Goal: Information Seeking & Learning: Learn about a topic

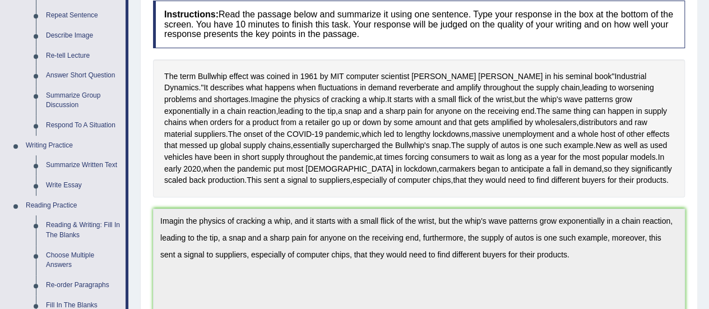
scroll to position [157, 0]
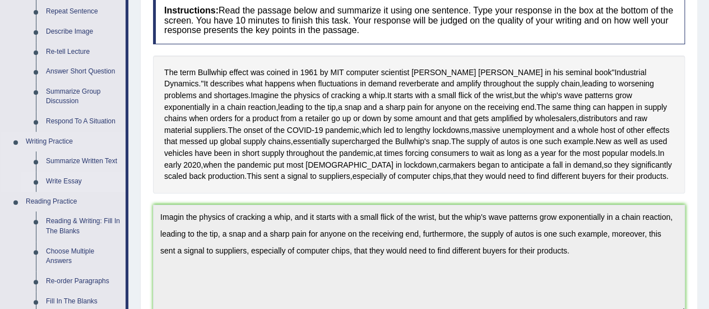
click at [74, 183] on link "Write Essay" at bounding box center [83, 182] width 85 height 20
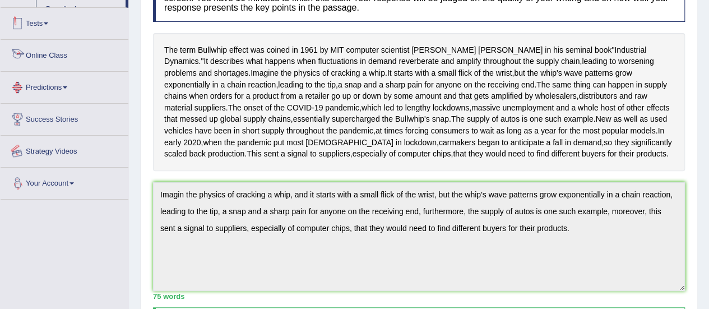
scroll to position [271, 0]
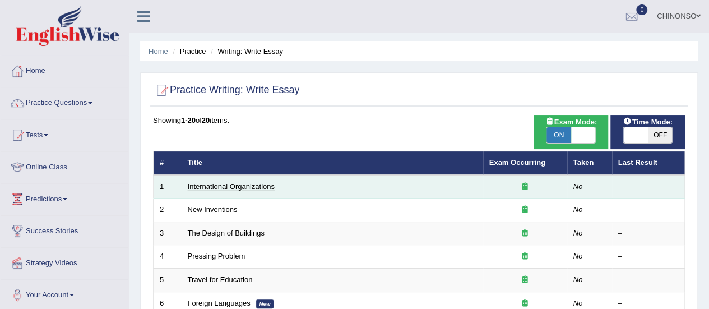
click at [199, 187] on link "International Organizations" at bounding box center [231, 186] width 87 height 8
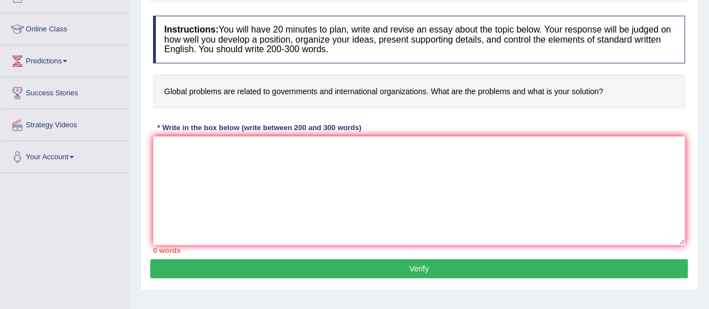
scroll to position [140, 0]
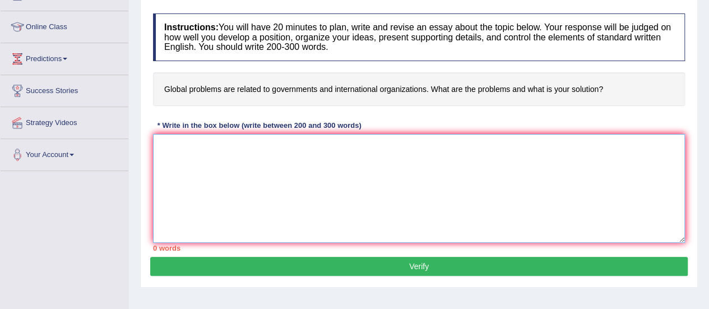
click at [187, 143] on textarea at bounding box center [419, 188] width 532 height 109
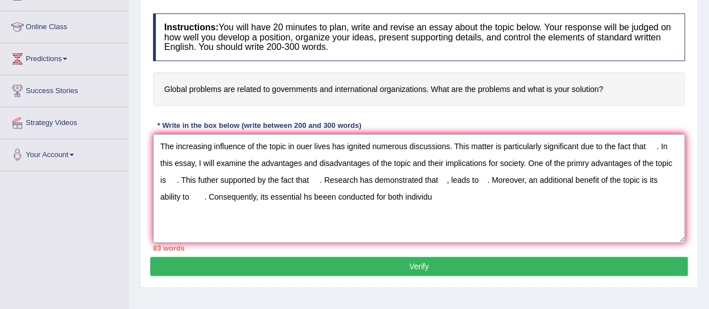
click at [308, 195] on textarea "The increasing influence of the topic in ouer lives has ignited numerous discus…" at bounding box center [419, 188] width 532 height 109
click at [446, 199] on textarea "The increasing influence of the topic in ouer lives has ignited numerous discus…" at bounding box center [419, 188] width 532 height 109
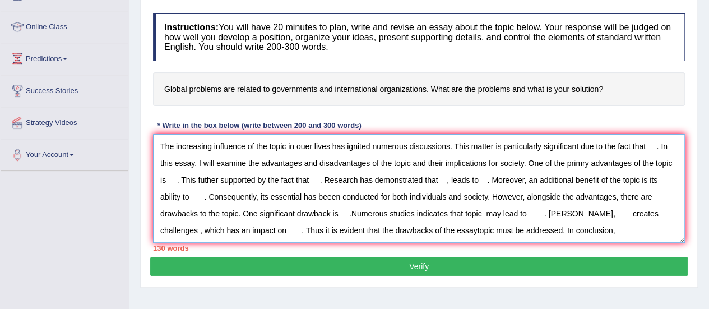
type textarea "The increasing influence of the topic in ouer lives has ignited numerous discus…"
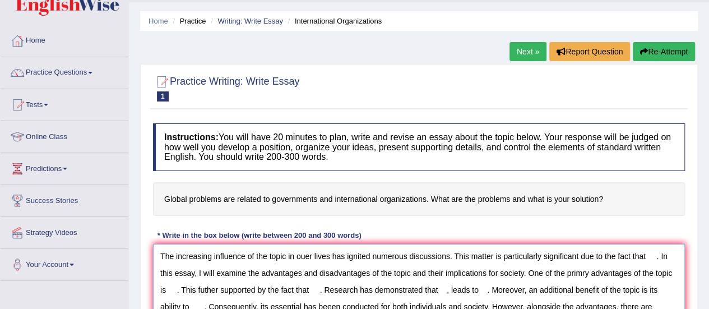
scroll to position [30, 0]
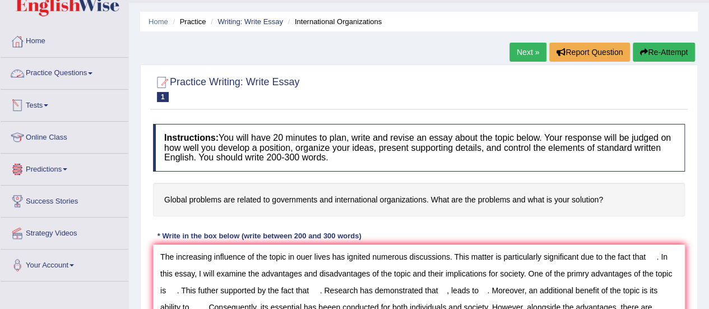
click at [42, 73] on link "Practice Questions" at bounding box center [65, 72] width 128 height 28
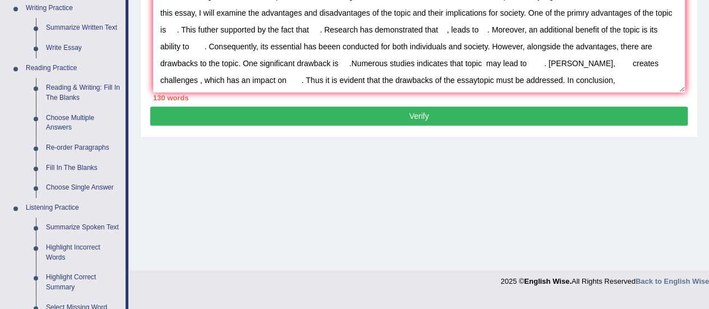
scroll to position [292, 0]
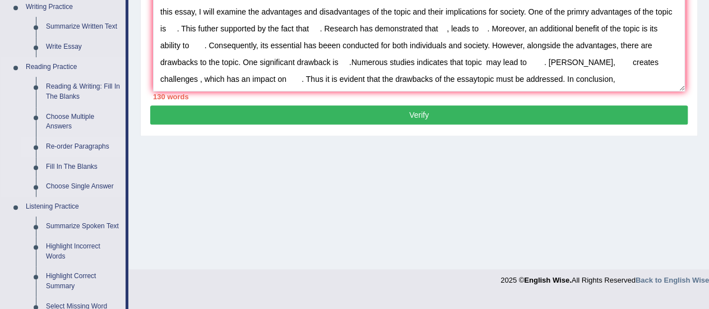
click at [72, 145] on link "Re-order Paragraphs" at bounding box center [83, 147] width 85 height 20
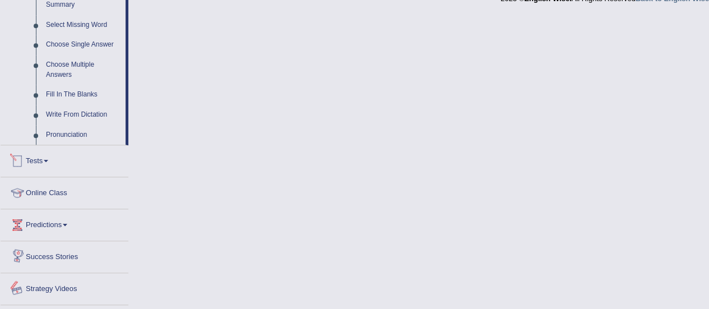
scroll to position [521, 0]
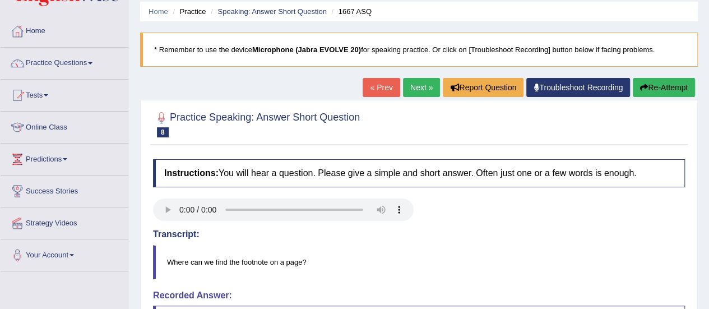
scroll to position [39, 0]
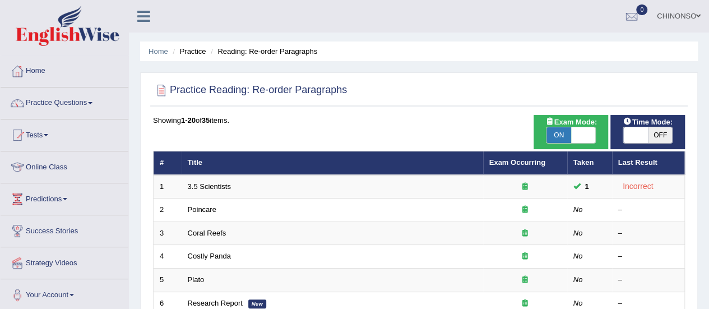
click at [561, 134] on span "ON" at bounding box center [559, 135] width 25 height 16
checkbox input "false"
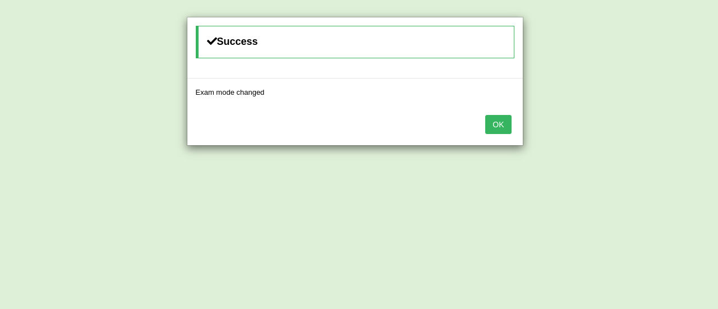
click at [500, 119] on button "OK" at bounding box center [498, 124] width 26 height 19
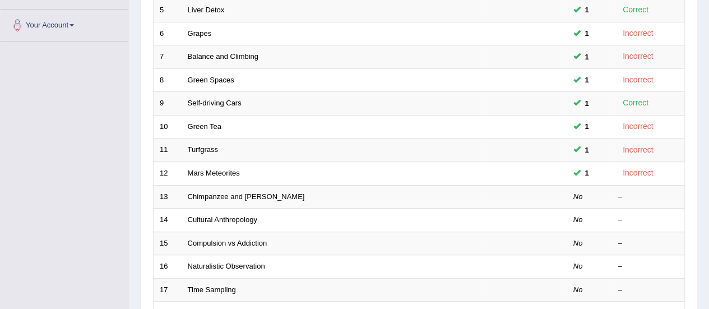
scroll to position [309, 0]
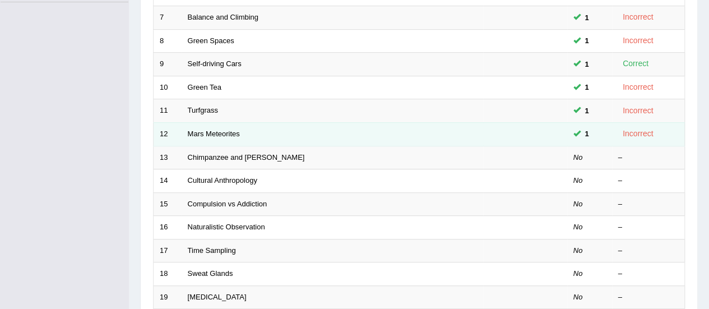
click at [203, 125] on td "Mars Meteorites" at bounding box center [333, 134] width 302 height 24
click at [203, 132] on link "Mars Meteorites" at bounding box center [214, 134] width 52 height 8
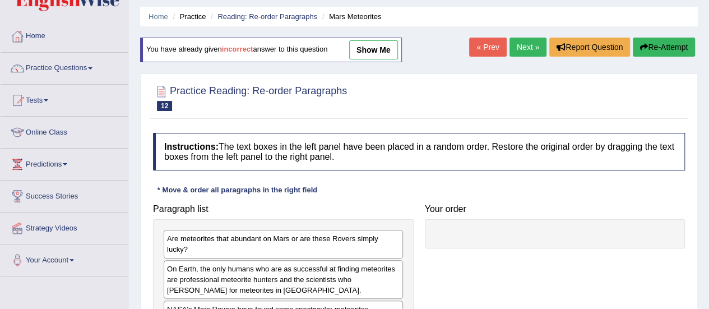
scroll to position [34, 0]
click at [383, 56] on link "show me" at bounding box center [373, 50] width 49 height 19
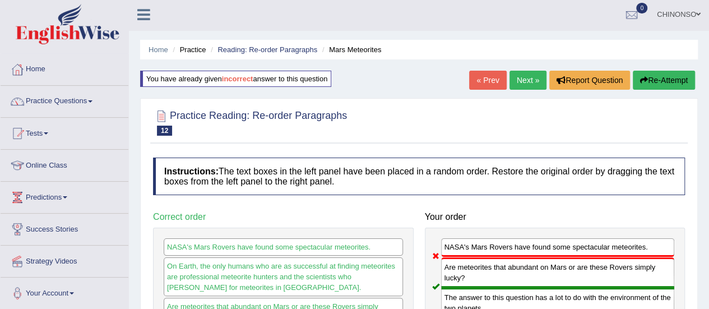
scroll to position [0, 0]
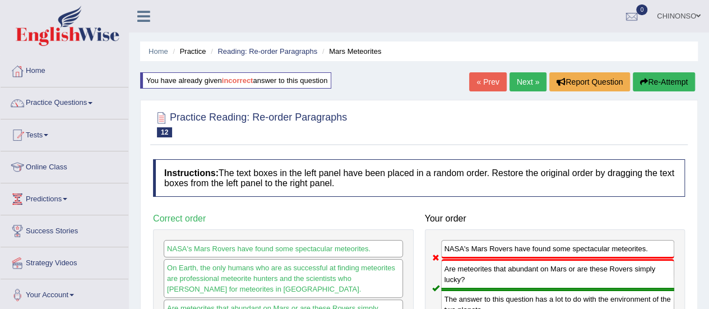
click at [534, 81] on link "Next »" at bounding box center [528, 81] width 37 height 19
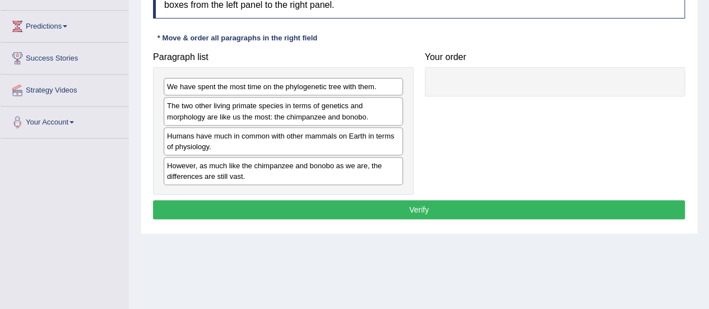
scroll to position [172, 0]
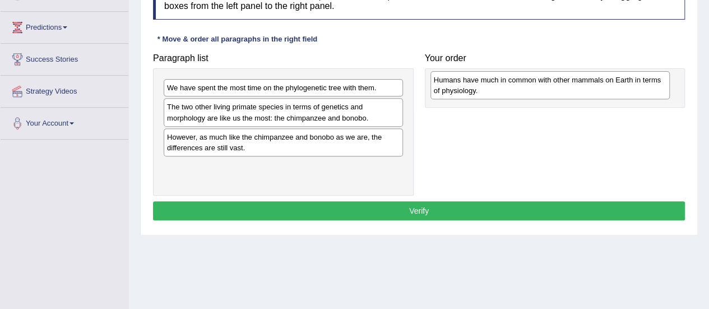
drag, startPoint x: 233, startPoint y: 147, endPoint x: 500, endPoint y: 91, distance: 272.7
click at [500, 91] on div "Humans have much in common with other mammals on Earth in terms of physiology." at bounding box center [550, 85] width 239 height 28
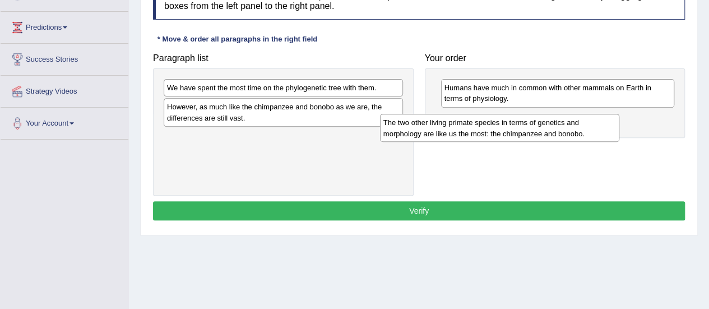
drag, startPoint x: 249, startPoint y: 112, endPoint x: 469, endPoint y: 121, distance: 219.4
click at [469, 121] on div "The two other living primate species in terms of genetics and morphology are li…" at bounding box center [499, 128] width 239 height 28
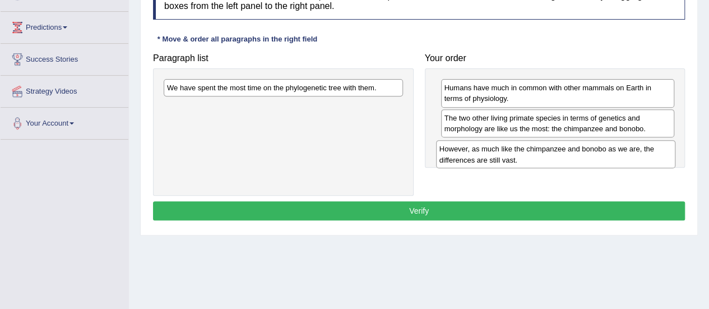
drag, startPoint x: 276, startPoint y: 110, endPoint x: 548, endPoint y: 153, distance: 275.8
click at [548, 153] on div "However, as much like the chimpanzee and bonobo as we are, the differences are …" at bounding box center [555, 154] width 239 height 28
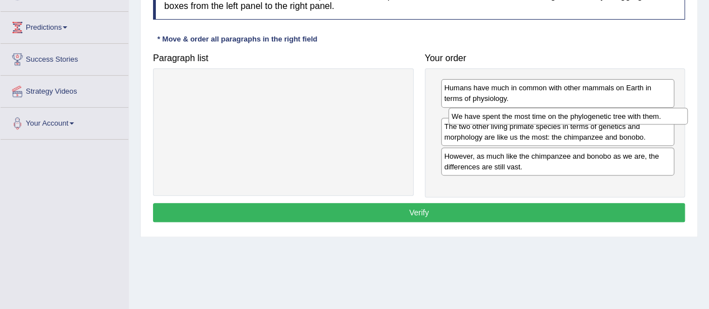
drag, startPoint x: 229, startPoint y: 85, endPoint x: 514, endPoint y: 115, distance: 286.4
click at [514, 115] on div "We have spent the most time on the phylogenetic tree with them." at bounding box center [568, 116] width 239 height 17
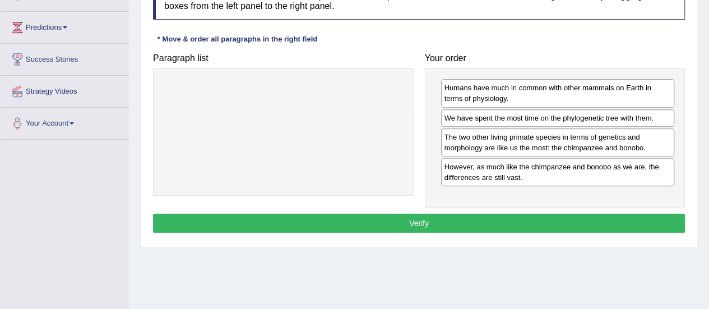
click at [368, 217] on button "Verify" at bounding box center [419, 223] width 532 height 19
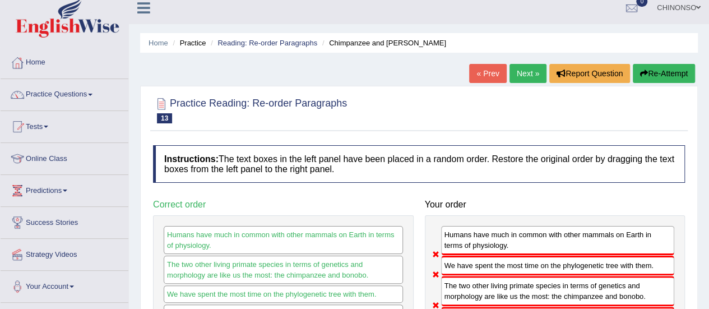
scroll to position [0, 0]
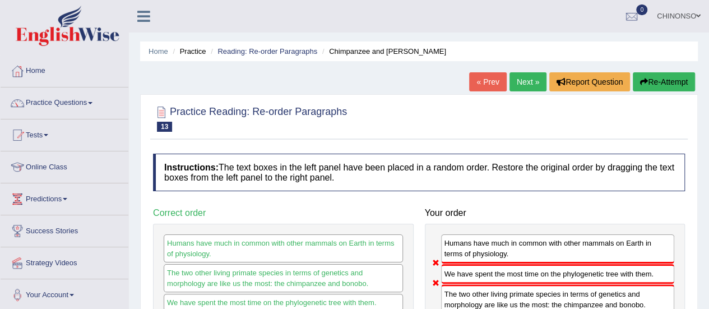
click at [526, 85] on link "Next »" at bounding box center [528, 81] width 37 height 19
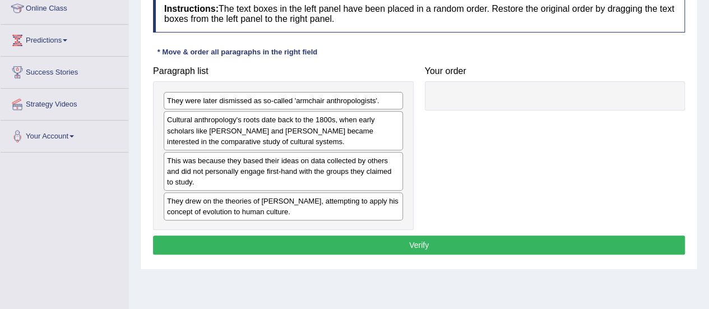
scroll to position [176, 0]
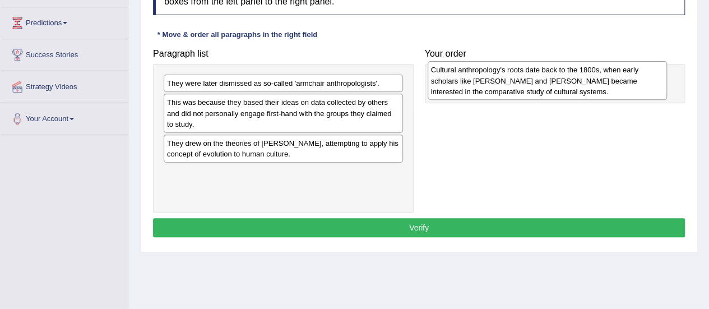
drag, startPoint x: 298, startPoint y: 111, endPoint x: 562, endPoint y: 78, distance: 266.1
click at [562, 78] on div "Cultural anthropology's roots date back to the 1800s, when early scholars like …" at bounding box center [547, 80] width 239 height 39
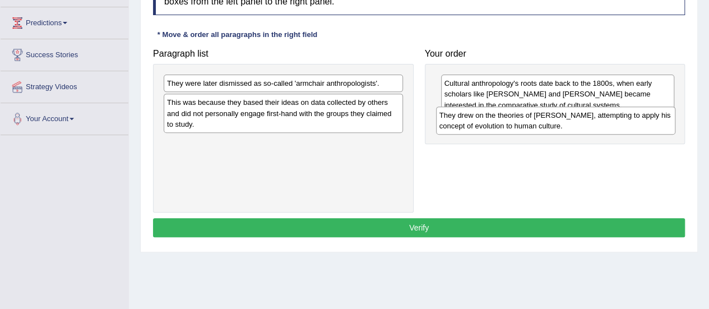
drag, startPoint x: 243, startPoint y: 147, endPoint x: 516, endPoint y: 121, distance: 273.8
click at [516, 121] on div "They drew on the theories of Charles Darwin, attempting to apply his concept of…" at bounding box center [555, 121] width 239 height 28
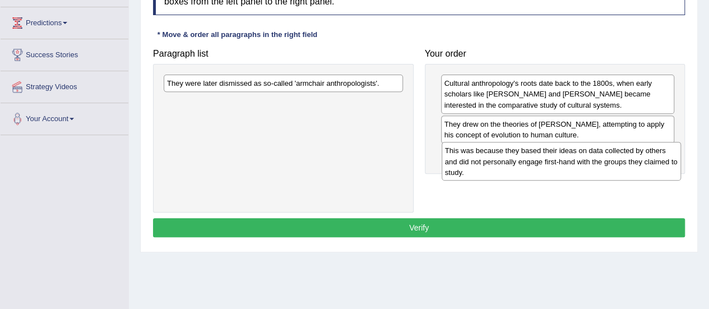
drag, startPoint x: 241, startPoint y: 109, endPoint x: 519, endPoint y: 158, distance: 282.3
click at [519, 158] on div "This was because they based their ideas on data collected by others and did not…" at bounding box center [561, 161] width 239 height 39
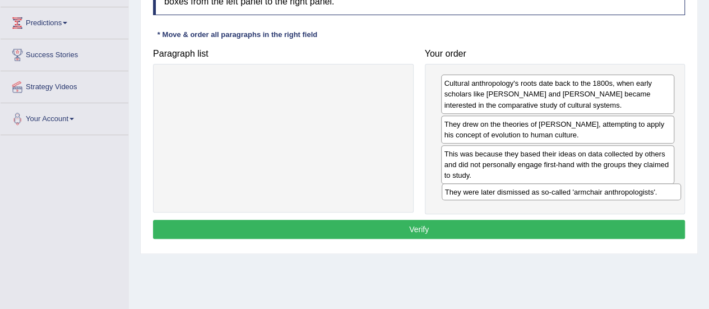
drag, startPoint x: 352, startPoint y: 84, endPoint x: 630, endPoint y: 192, distance: 298.6
click at [630, 192] on div "They were later dismissed as so-called 'armchair anthropologists'." at bounding box center [561, 191] width 239 height 17
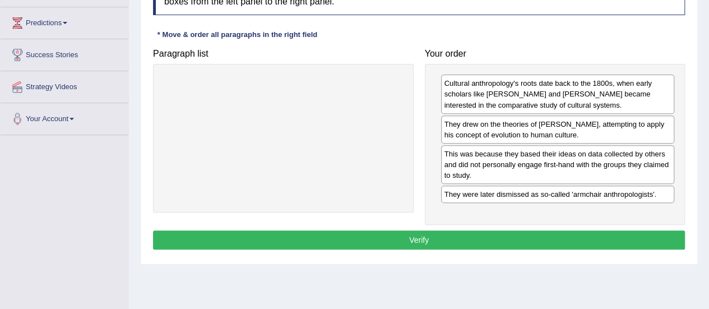
click at [482, 233] on button "Verify" at bounding box center [419, 239] width 532 height 19
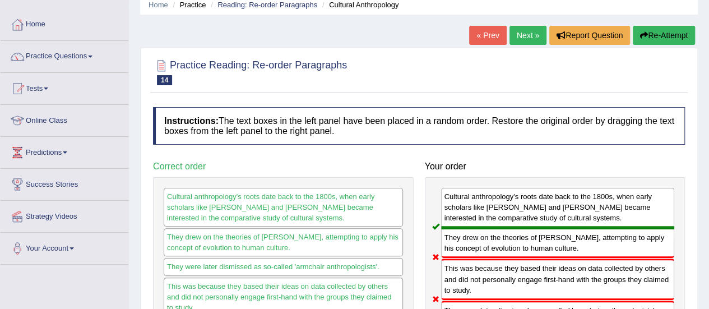
scroll to position [0, 0]
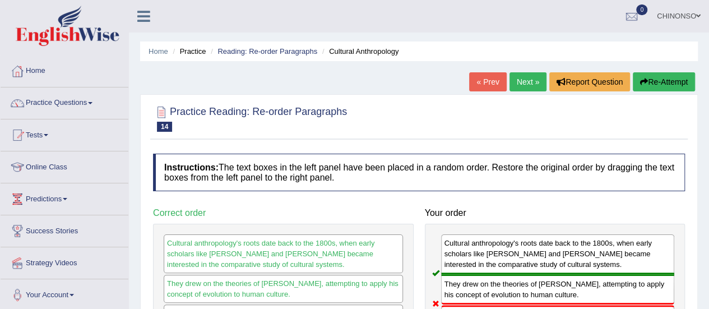
click at [522, 81] on link "Next »" at bounding box center [528, 81] width 37 height 19
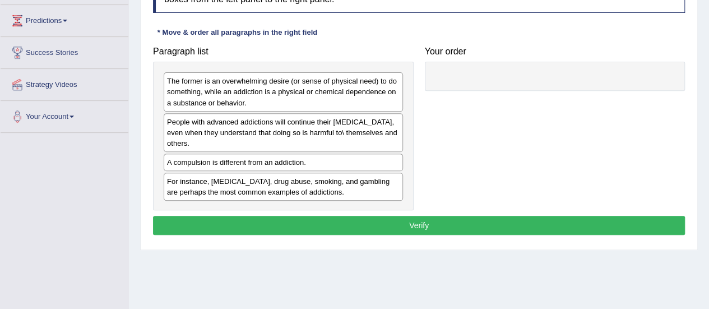
scroll to position [179, 0]
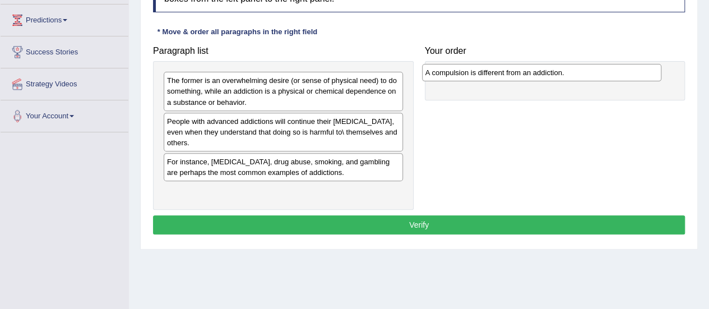
drag, startPoint x: 250, startPoint y: 161, endPoint x: 511, endPoint y: 72, distance: 275.9
click at [511, 72] on div "A compulsion is different from an addiction." at bounding box center [541, 72] width 239 height 17
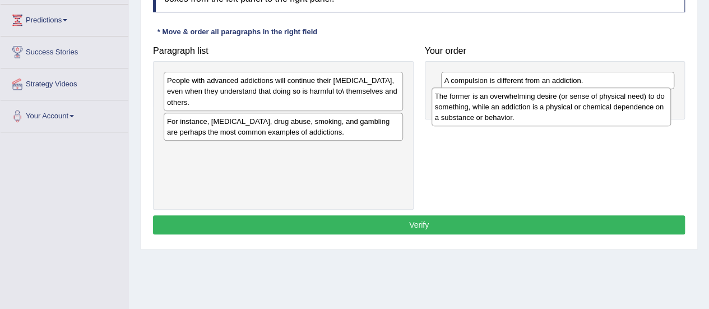
drag, startPoint x: 261, startPoint y: 91, endPoint x: 528, endPoint y: 102, distance: 267.1
click at [528, 102] on div "The former is an overwhelming desire (or sense of physical need) to do somethin…" at bounding box center [551, 106] width 239 height 39
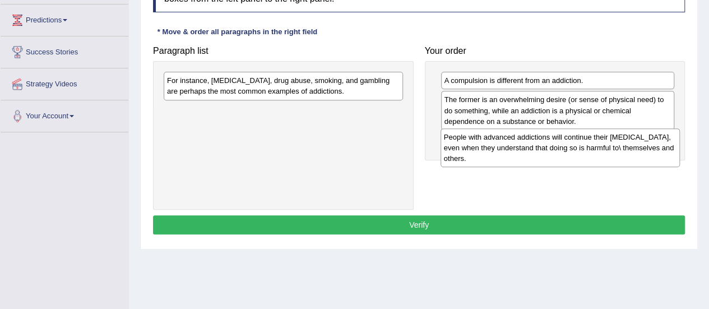
drag, startPoint x: 198, startPoint y: 86, endPoint x: 475, endPoint y: 142, distance: 282.6
click at [475, 142] on div "People with advanced addictions will continue their [MEDICAL_DATA], even when t…" at bounding box center [560, 147] width 239 height 39
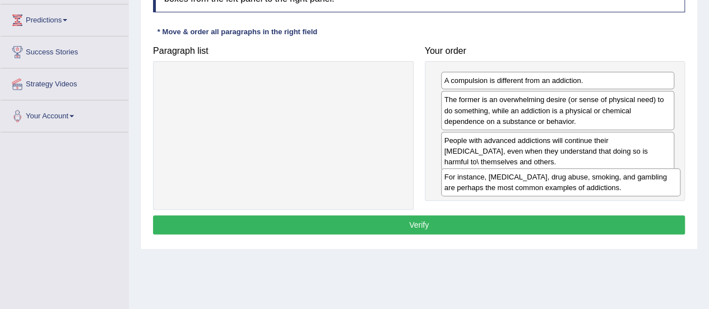
drag, startPoint x: 288, startPoint y: 85, endPoint x: 566, endPoint y: 182, distance: 294.0
click at [566, 182] on div "For instance, [MEDICAL_DATA], drug abuse, smoking, and gambling are perhaps the…" at bounding box center [560, 182] width 239 height 28
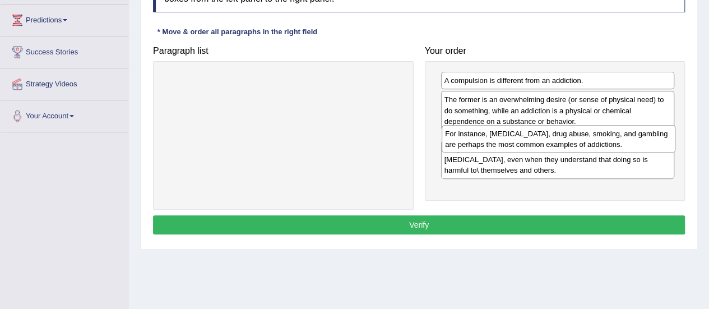
drag, startPoint x: 564, startPoint y: 183, endPoint x: 565, endPoint y: 136, distance: 46.5
click at [565, 136] on div "For instance, alcoholism, drug abuse, smoking, and gambling are perhaps the mos…" at bounding box center [559, 139] width 234 height 28
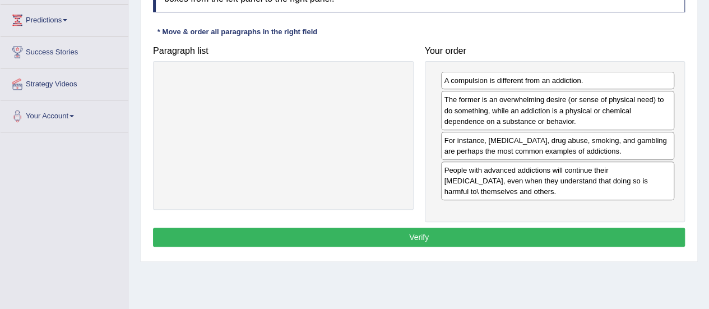
click at [401, 230] on button "Verify" at bounding box center [419, 237] width 532 height 19
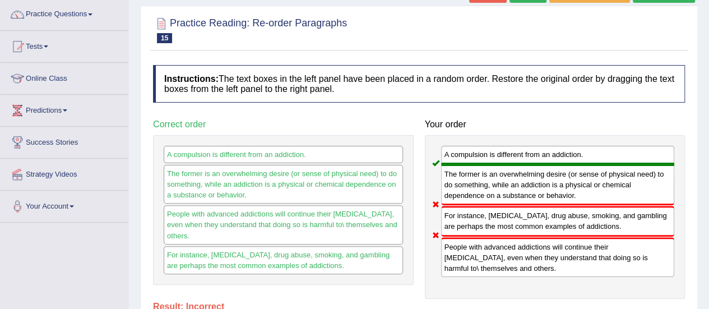
scroll to position [0, 0]
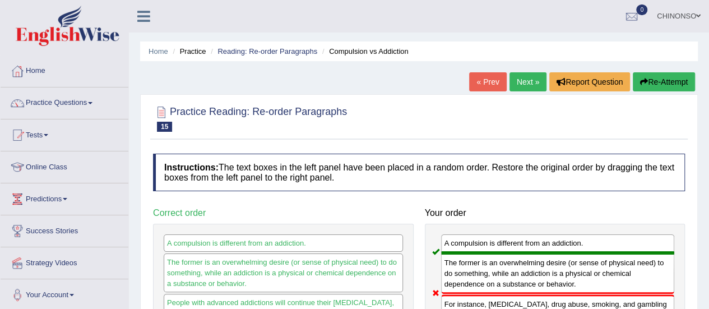
click at [522, 80] on link "Next »" at bounding box center [528, 81] width 37 height 19
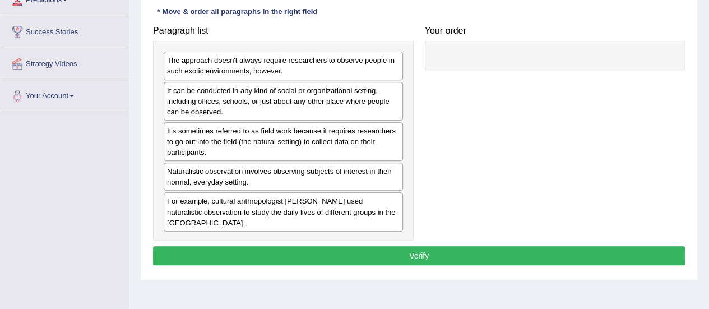
scroll to position [200, 0]
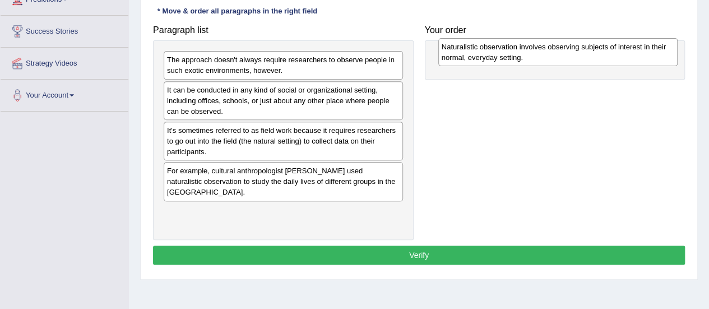
drag, startPoint x: 230, startPoint y: 177, endPoint x: 505, endPoint y: 54, distance: 300.9
click at [505, 54] on div "Naturalistic observation involves observing subjects of interest in their norma…" at bounding box center [557, 52] width 239 height 28
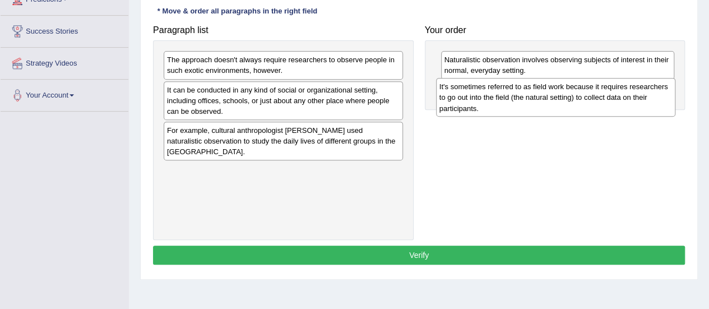
drag, startPoint x: 182, startPoint y: 142, endPoint x: 455, endPoint y: 100, distance: 275.8
click at [455, 100] on div "It's sometimes referred to as field work because it requires researchers to go …" at bounding box center [555, 97] width 239 height 39
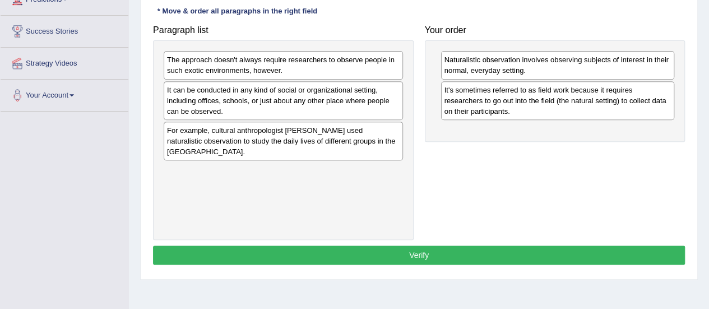
click at [221, 102] on div "It can be conducted in any kind of social or organizational setting, including …" at bounding box center [283, 100] width 239 height 39
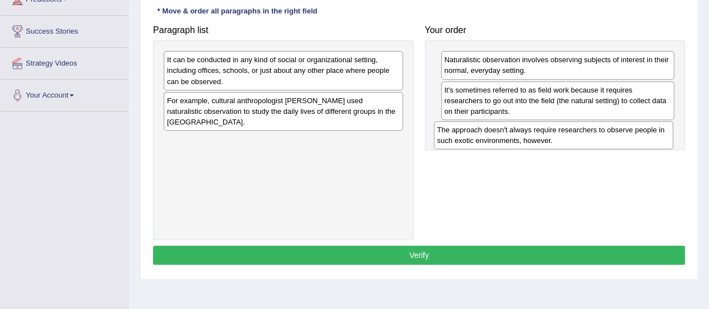
drag, startPoint x: 193, startPoint y: 62, endPoint x: 464, endPoint y: 132, distance: 279.0
click at [464, 132] on div "The approach doesn't always require researchers to observe people in such exoti…" at bounding box center [553, 135] width 239 height 28
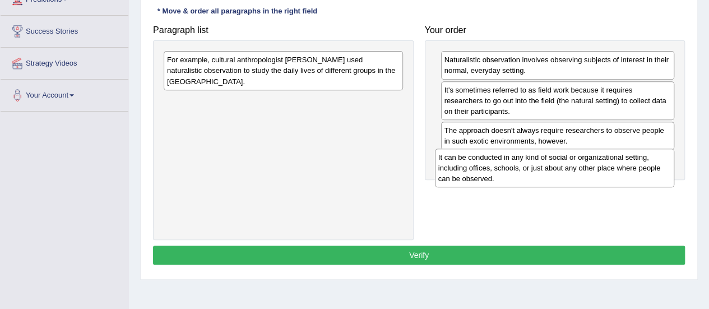
drag, startPoint x: 237, startPoint y: 80, endPoint x: 508, endPoint y: 177, distance: 288.2
click at [508, 177] on div "It can be conducted in any kind of social or organizational setting, including …" at bounding box center [554, 168] width 239 height 39
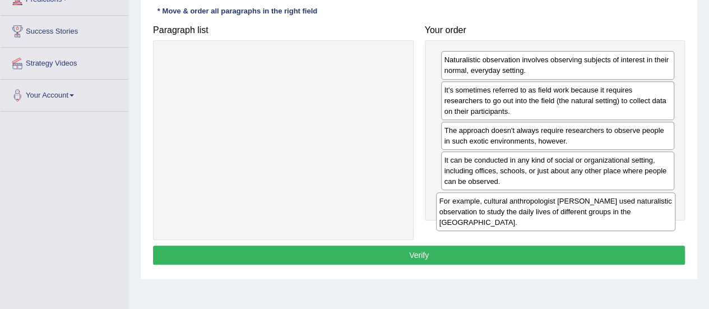
drag, startPoint x: 261, startPoint y: 70, endPoint x: 533, endPoint y: 210, distance: 306.2
click at [533, 210] on div "For example, cultural anthropologist Margaret Mead used naturalistic observatio…" at bounding box center [555, 211] width 239 height 39
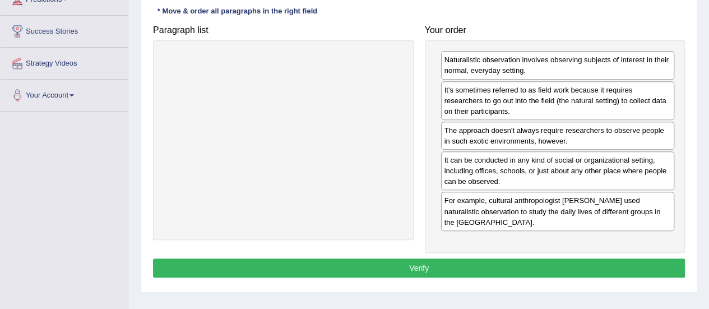
drag, startPoint x: 517, startPoint y: 210, endPoint x: 530, endPoint y: 105, distance: 105.7
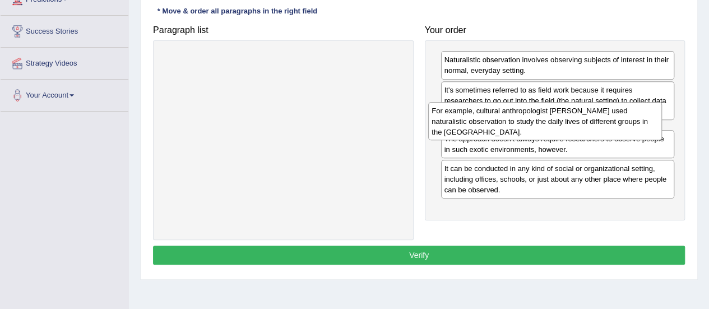
drag, startPoint x: 462, startPoint y: 215, endPoint x: 450, endPoint y: 130, distance: 86.1
click at [450, 130] on div "For example, cultural anthropologist Margaret Mead used naturalistic observatio…" at bounding box center [545, 121] width 234 height 39
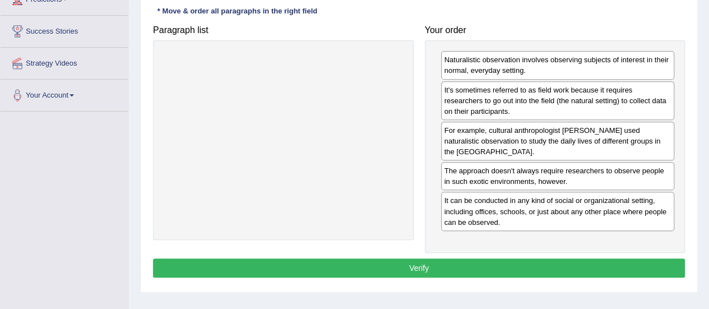
click at [376, 267] on button "Verify" at bounding box center [419, 267] width 532 height 19
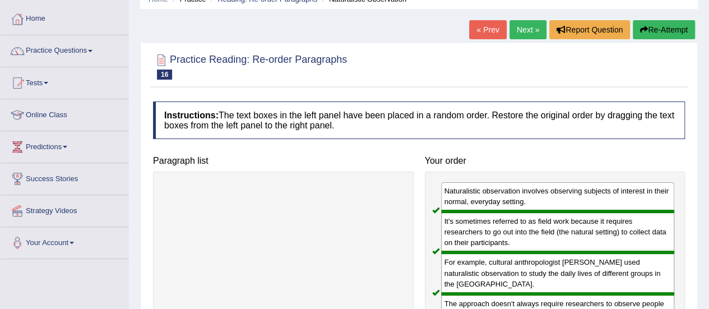
scroll to position [50, 0]
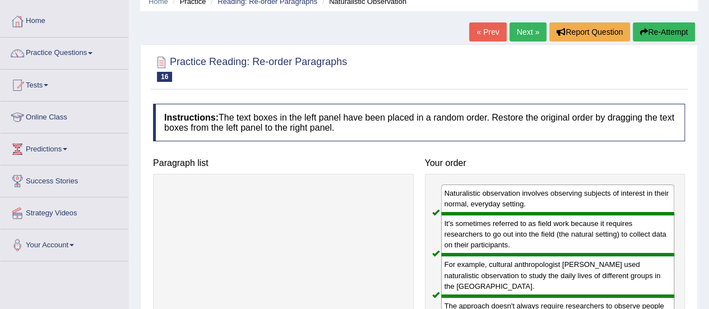
click at [73, 54] on link "Practice Questions" at bounding box center [65, 52] width 128 height 28
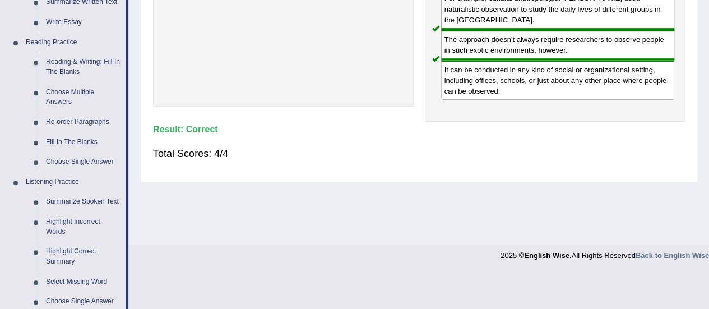
scroll to position [315, 0]
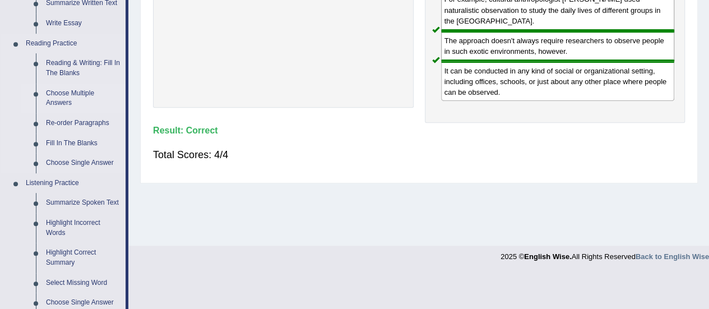
click at [65, 97] on link "Choose Multiple Answers" at bounding box center [83, 99] width 85 height 30
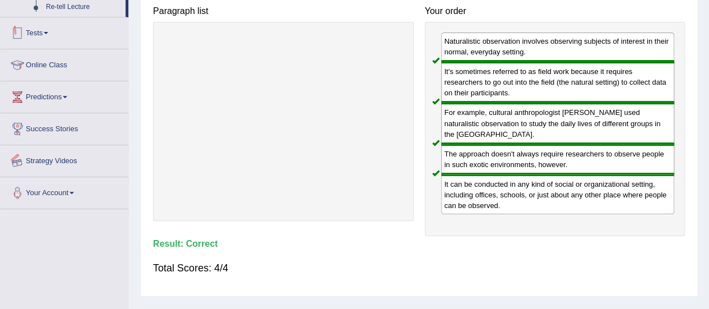
scroll to position [279, 0]
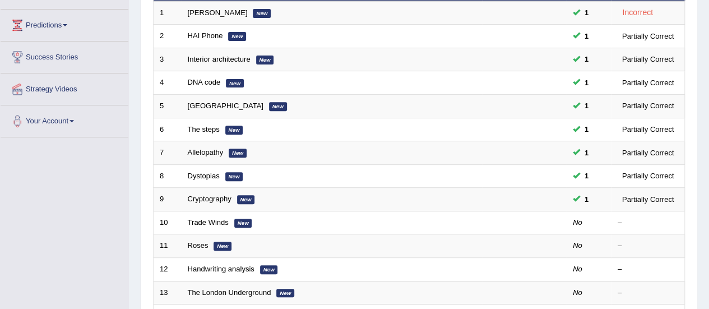
scroll to position [208, 0]
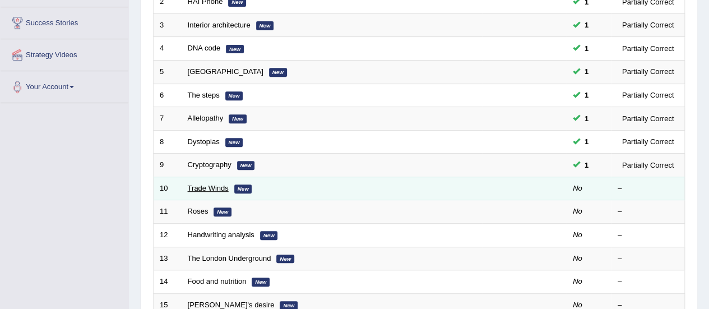
click at [212, 187] on link "Trade Winds" at bounding box center [208, 188] width 41 height 8
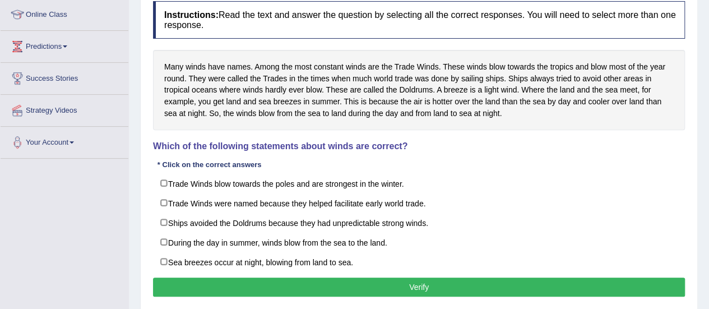
scroll to position [152, 0]
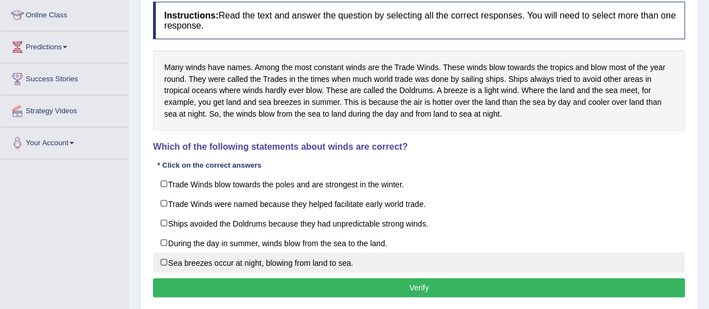
click at [166, 258] on label "Sea breezes occur at night, blowing from land to sea." at bounding box center [419, 262] width 532 height 20
checkbox input "true"
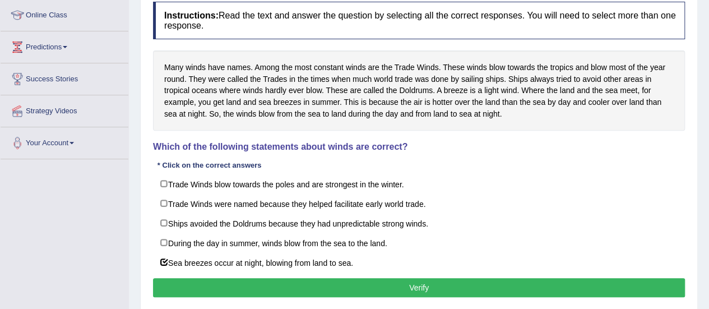
click at [537, 285] on button "Verify" at bounding box center [419, 287] width 532 height 19
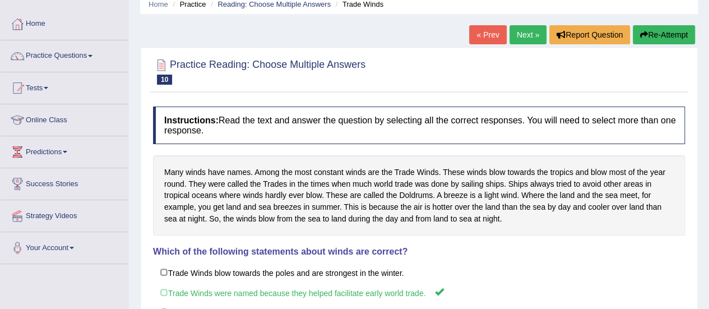
scroll to position [45, 0]
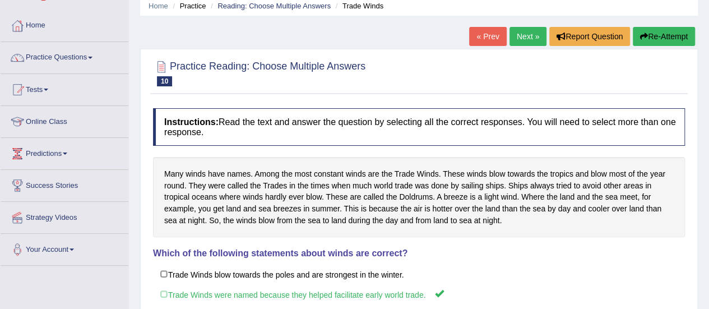
click at [532, 32] on link "Next »" at bounding box center [528, 36] width 37 height 19
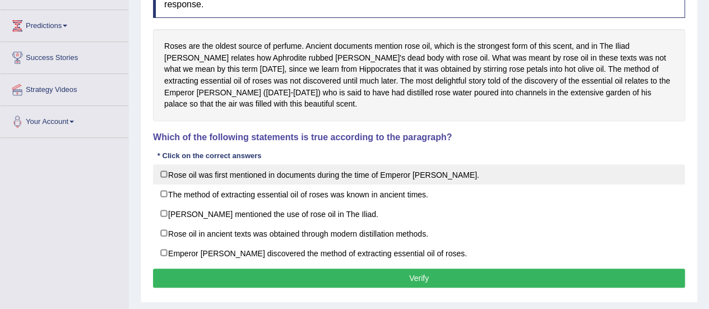
scroll to position [172, 0]
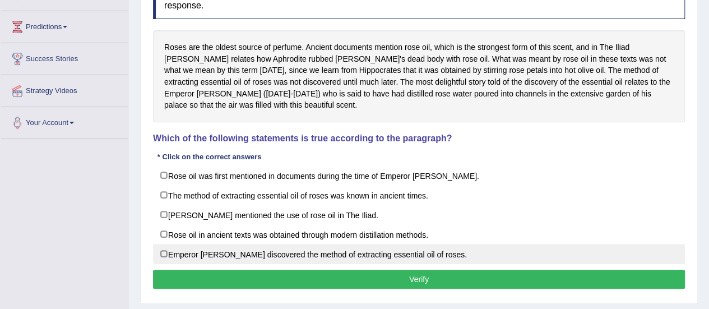
click at [165, 252] on label "Emperor Jihangir discovered the method of extracting essential oil of roses." at bounding box center [419, 254] width 532 height 20
checkbox input "true"
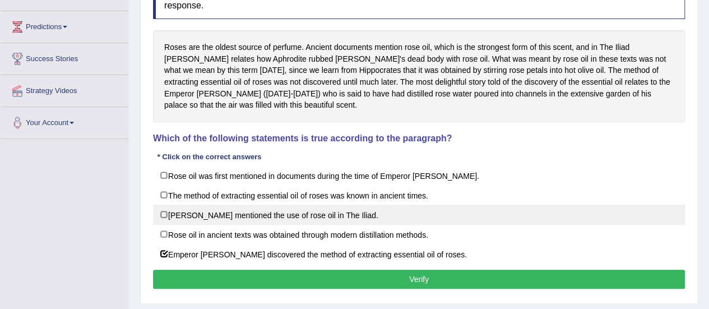
click at [314, 214] on label "Homer mentioned the use of rose oil in The Iliad." at bounding box center [419, 215] width 532 height 20
checkbox input "true"
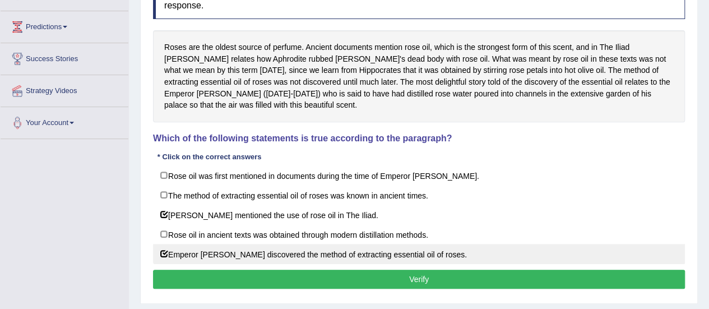
click at [164, 248] on label "Emperor Jihangir discovered the method of extracting essential oil of roses." at bounding box center [419, 254] width 532 height 20
checkbox input "false"
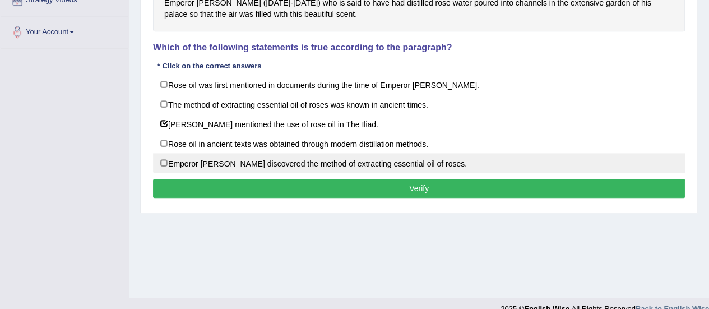
scroll to position [269, 0]
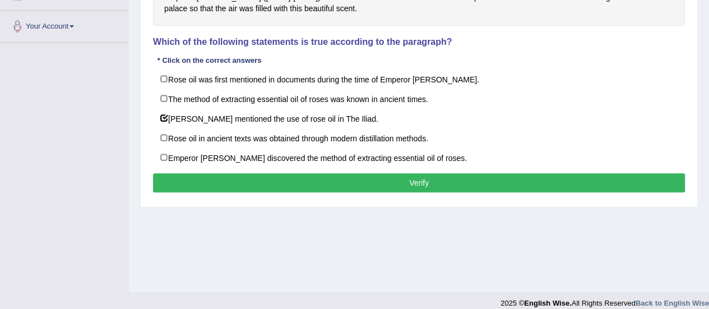
click at [339, 180] on button "Verify" at bounding box center [419, 182] width 532 height 19
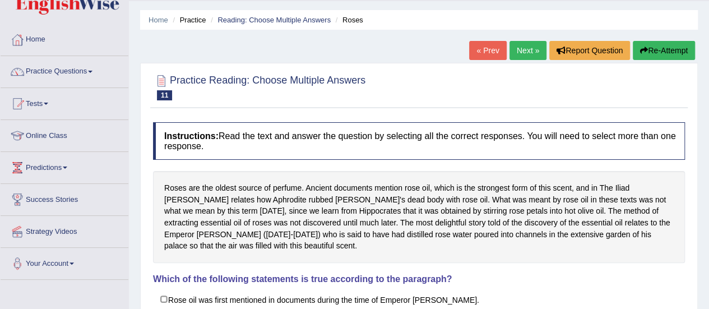
scroll to position [4, 0]
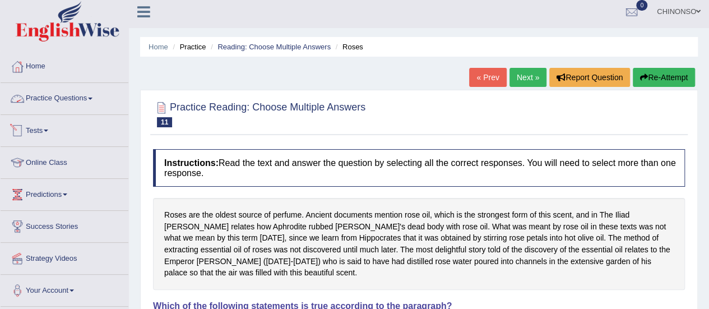
click at [52, 97] on link "Practice Questions" at bounding box center [65, 97] width 128 height 28
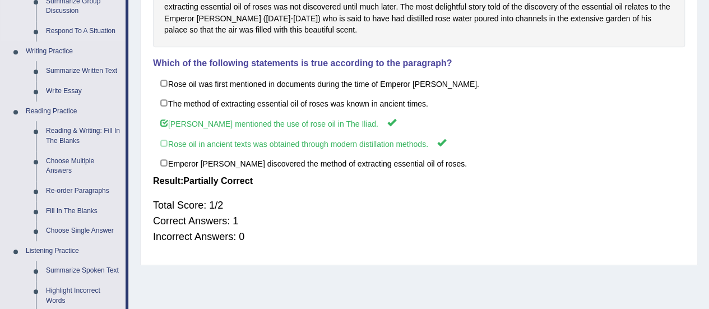
scroll to position [252, 0]
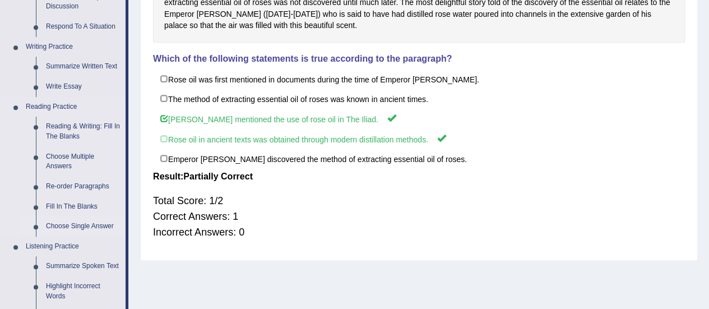
click at [73, 224] on link "Choose Single Answer" at bounding box center [83, 226] width 85 height 20
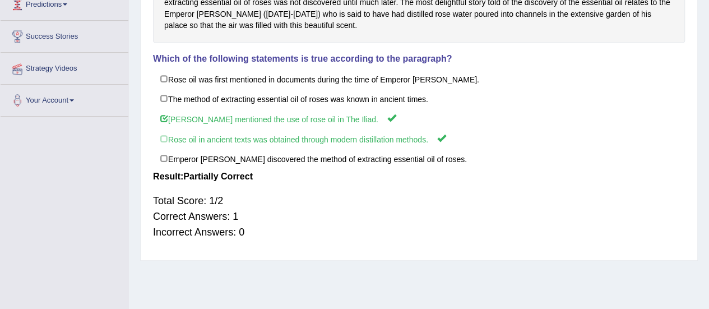
scroll to position [279, 0]
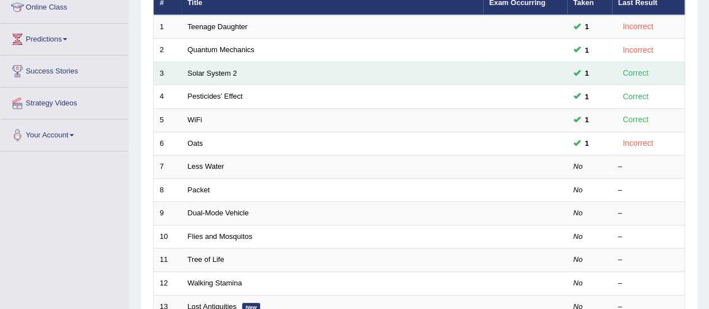
scroll to position [160, 0]
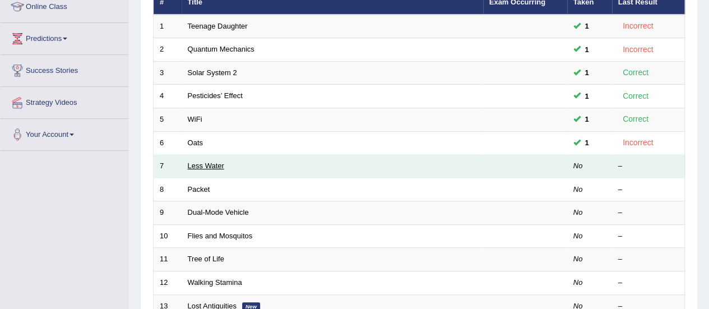
click at [210, 164] on link "Less Water" at bounding box center [206, 165] width 36 height 8
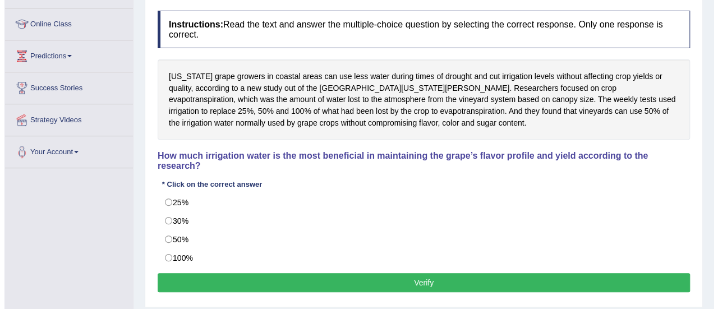
scroll to position [144, 0]
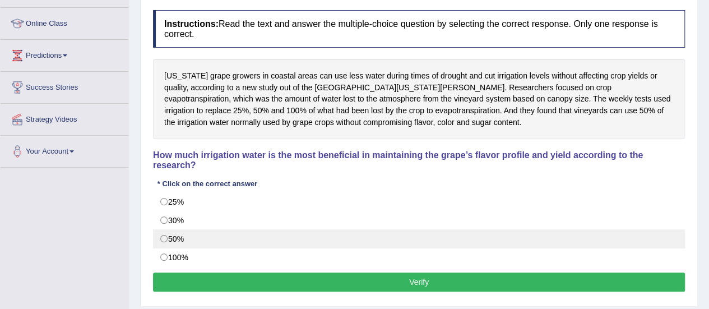
click at [175, 238] on label "50%" at bounding box center [419, 238] width 532 height 19
radio input "true"
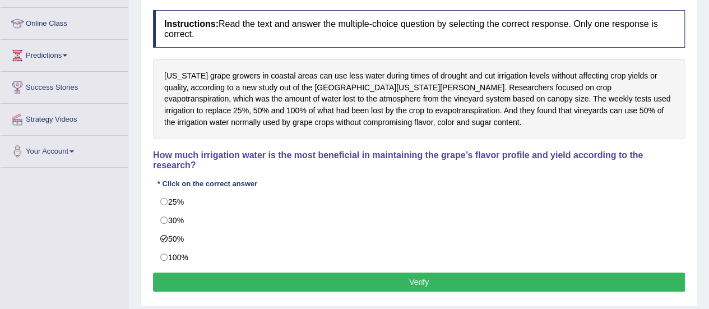
click at [575, 280] on button "Verify" at bounding box center [419, 281] width 532 height 19
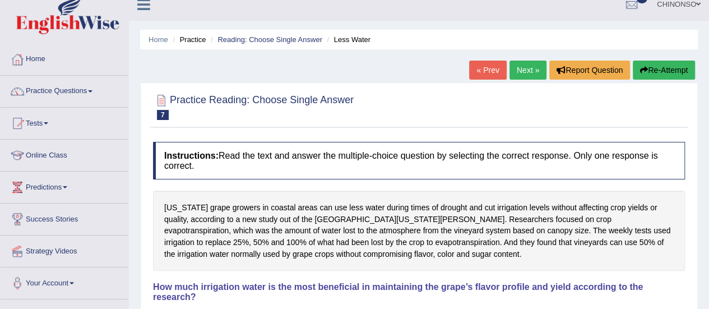
scroll to position [0, 0]
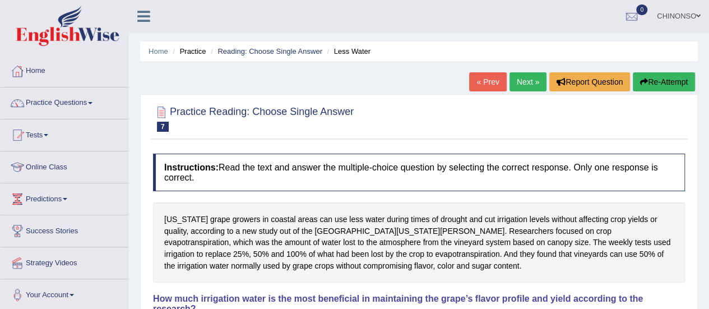
click at [527, 79] on link "Next »" at bounding box center [528, 81] width 37 height 19
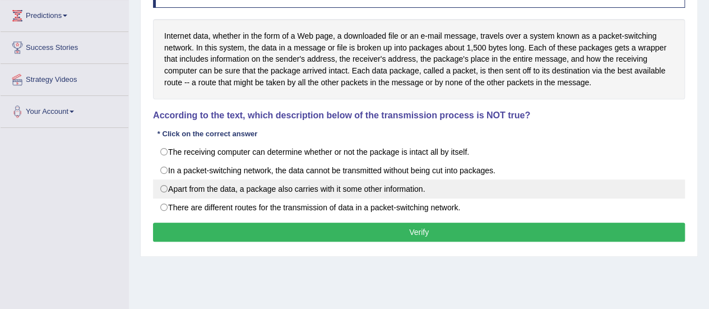
scroll to position [148, 0]
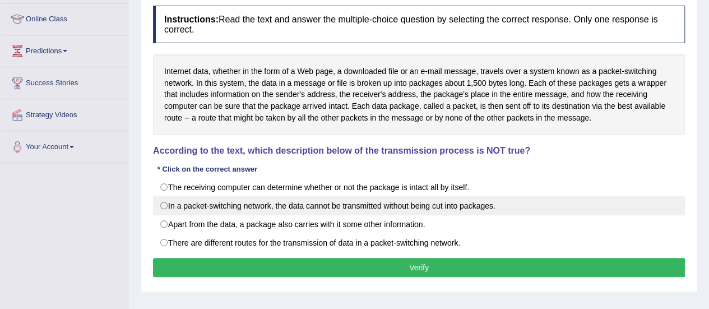
click at [403, 204] on label "In a packet-switching network, the data cannot be transmitted without being cut…" at bounding box center [419, 205] width 532 height 19
radio input "true"
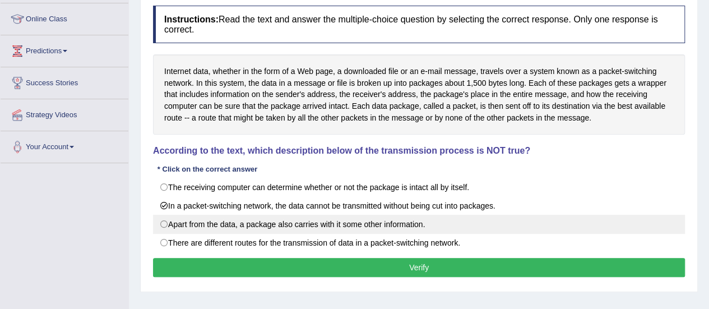
click at [224, 227] on label "Apart from the data, a package also carries with it some other information." at bounding box center [419, 224] width 532 height 19
radio input "true"
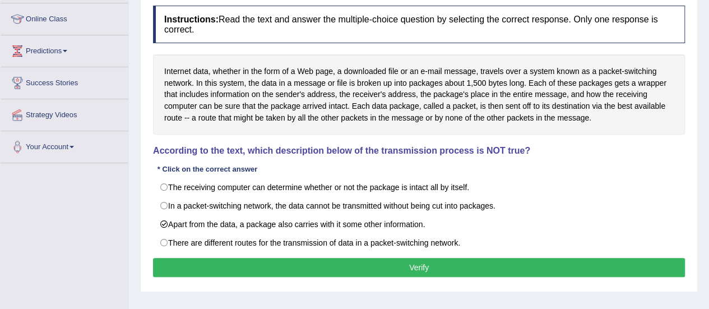
click at [326, 266] on button "Verify" at bounding box center [419, 267] width 532 height 19
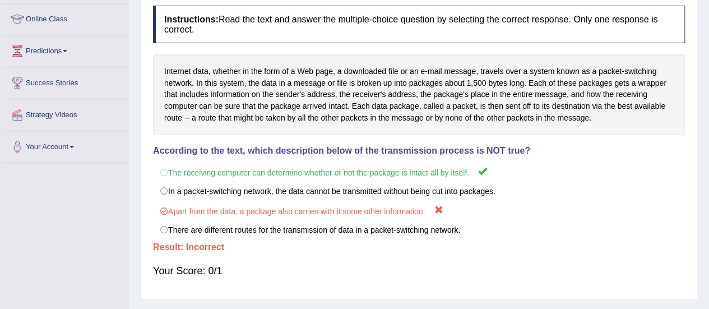
scroll to position [0, 0]
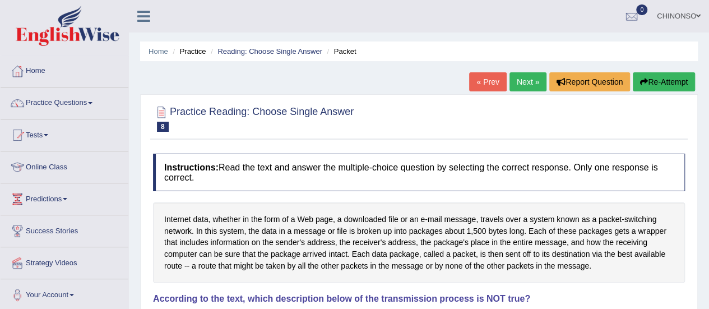
click at [529, 83] on link "Next »" at bounding box center [528, 81] width 37 height 19
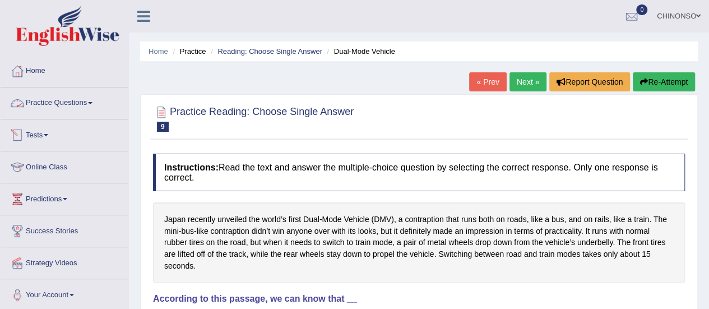
click at [83, 99] on link "Practice Questions" at bounding box center [65, 101] width 128 height 28
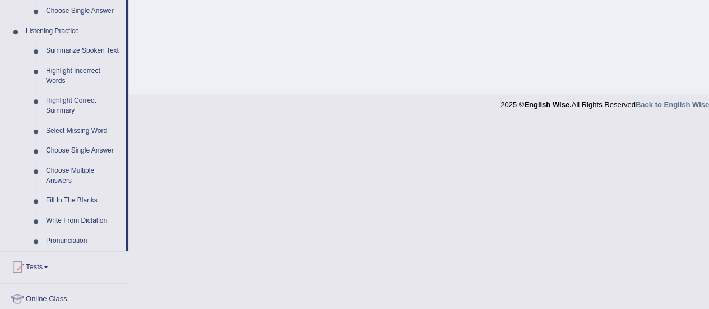
scroll to position [474, 0]
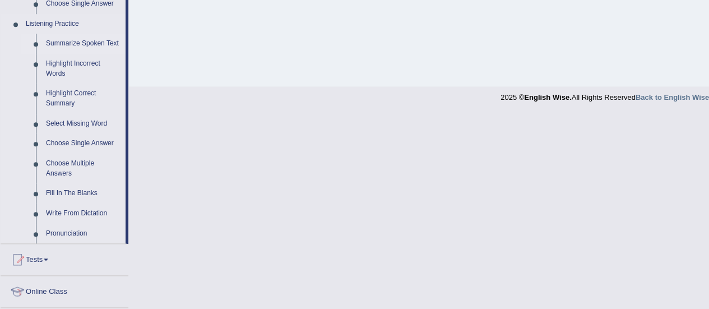
click at [57, 42] on link "Summarize Spoken Text" at bounding box center [83, 44] width 85 height 20
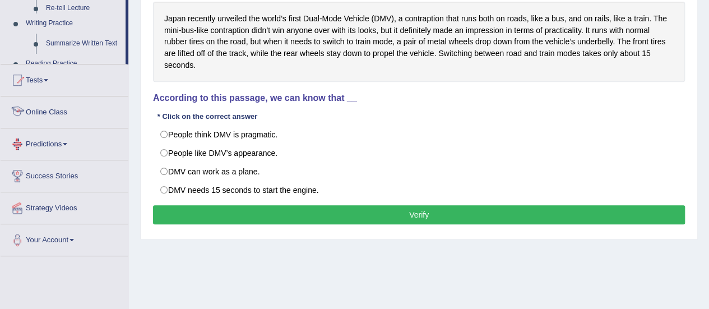
scroll to position [279, 0]
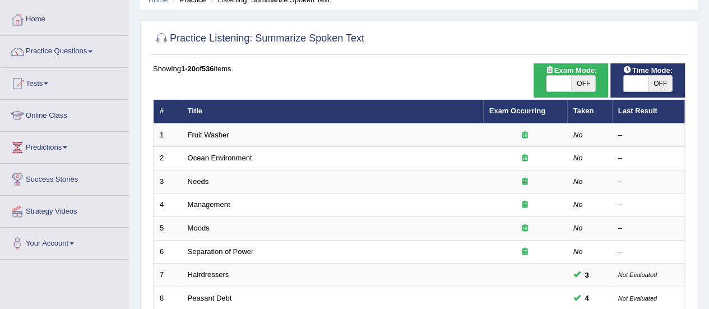
scroll to position [51, 0]
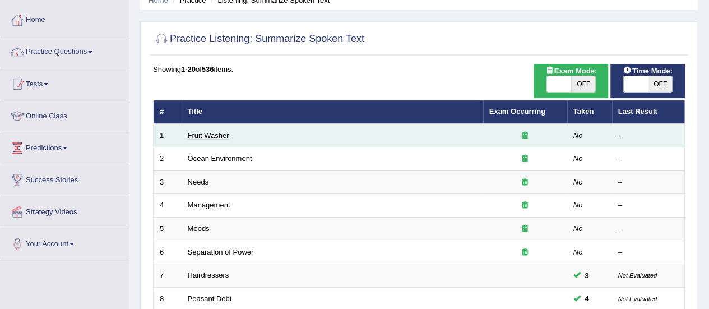
click at [225, 133] on link "Fruit Washer" at bounding box center [208, 135] width 41 height 8
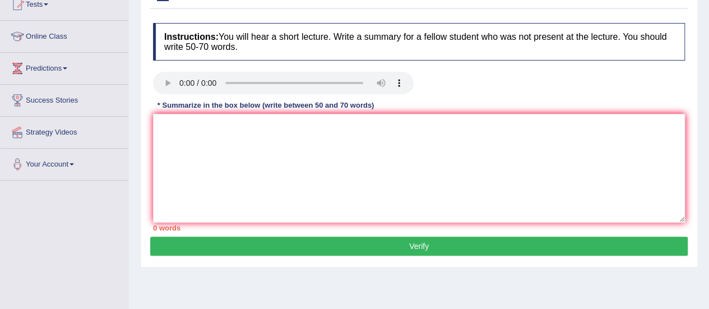
scroll to position [145, 0]
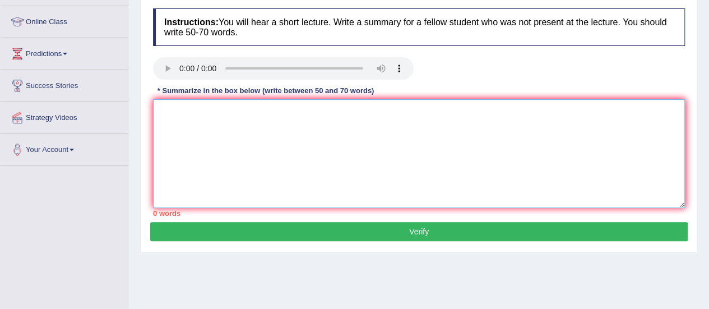
click at [177, 122] on textarea at bounding box center [419, 153] width 532 height 109
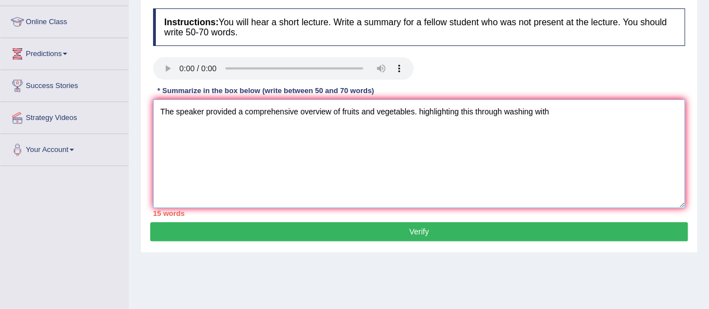
click at [414, 110] on textarea "The speaker provided a comprehensive overview of fruits and vegetables. highlig…" at bounding box center [419, 153] width 532 height 109
click at [555, 113] on textarea "The speaker provided a comprehensive overview of fruits and vegetables . highli…" at bounding box center [419, 153] width 532 height 109
click at [341, 110] on textarea "The speaker provided a comprehensive overview of fruits and vegetables . highli…" at bounding box center [419, 153] width 532 height 109
click at [451, 110] on textarea "The speaker provided a comprehensive overview of cleaning fruits and vegetables…" at bounding box center [419, 153] width 532 height 109
click at [639, 113] on textarea "The speaker provided a comprehensive overview of cleaning fruits and vegetables…" at bounding box center [419, 153] width 532 height 109
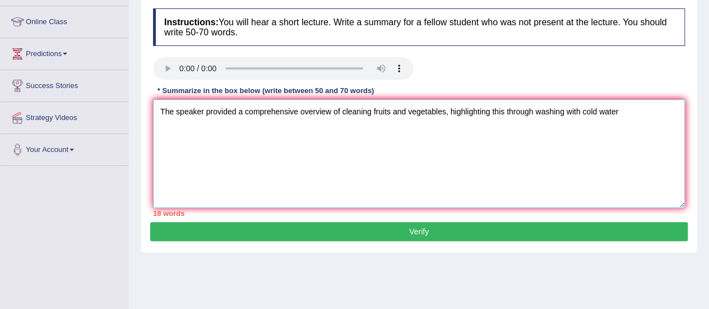
click at [491, 108] on textarea "The speaker provided a comprehensive overview of cleaning fruits and vegetables…" at bounding box center [419, 153] width 532 height 109
click at [534, 108] on textarea "The speaker provided a comprehensive overview of cleaning fruits and vegetables…" at bounding box center [419, 153] width 532 height 109
click at [191, 127] on textarea "The speaker provided a comprehensive overview of cleaning fruits and vegetables…" at bounding box center [419, 153] width 532 height 109
click at [268, 127] on textarea "The speaker provided a comprehensive overview of cleaning fruits and vegetables…" at bounding box center [419, 153] width 532 height 109
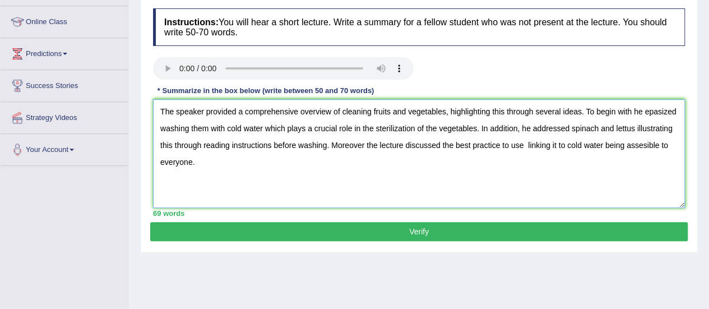
drag, startPoint x: 371, startPoint y: 108, endPoint x: 591, endPoint y: 157, distance: 225.7
click at [591, 157] on textarea "The speaker provided a comprehensive overview of cleaning fruits and vegetables…" at bounding box center [419, 153] width 532 height 109
click at [533, 110] on textarea "The speaker provided a comprehensive overview of cleaning fruits and vegetables…" at bounding box center [419, 153] width 532 height 109
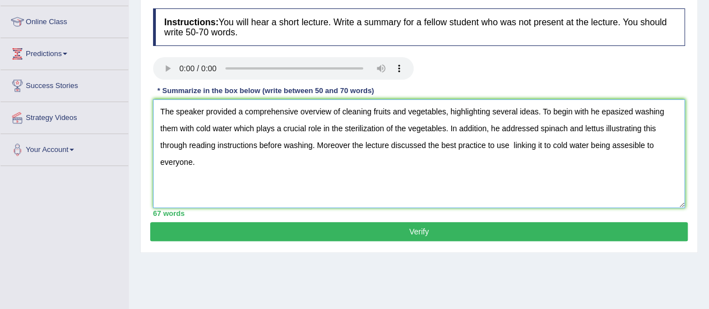
click at [607, 110] on textarea "The speaker provided a comprehensive overview of cleaning fruits and vegetables…" at bounding box center [419, 153] width 532 height 109
click at [614, 108] on textarea "The speaker provided a comprehensive overview of cleaning fruits and vegetables…" at bounding box center [419, 153] width 532 height 109
click at [406, 127] on textarea "The speaker provided a comprehensive overview of cleaning fruits and vegetables…" at bounding box center [419, 153] width 532 height 109
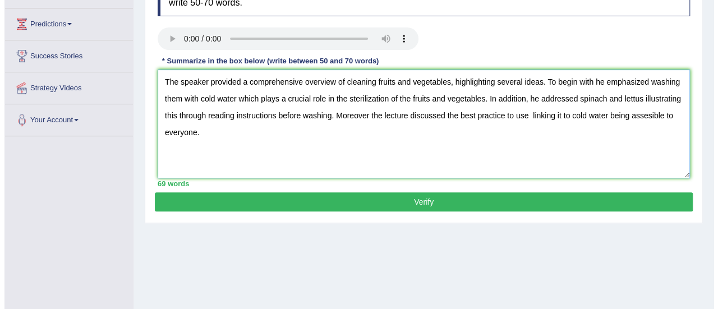
scroll to position [175, 0]
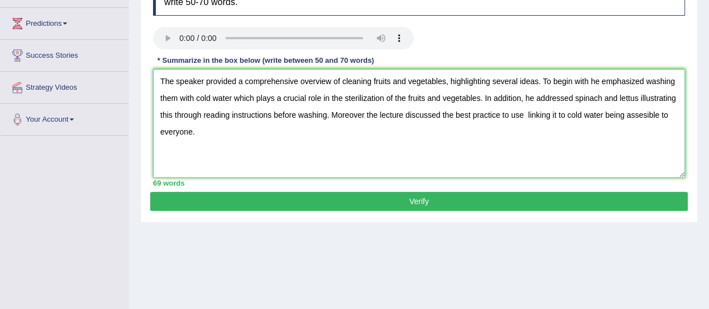
click at [635, 96] on textarea "The speaker provided a comprehensive overview of cleaning fruits and vegetables…" at bounding box center [419, 123] width 532 height 109
click at [649, 97] on textarea "The speaker provided a comprehensive overview of cleaning fruits and vegetables…" at bounding box center [419, 123] width 532 height 109
click at [403, 115] on textarea "The speaker provided a comprehensive overview of cleaning fruits and vegetables…" at bounding box center [419, 123] width 532 height 109
type textarea "The speaker provided a comprehensive overview of cleaning fruits and vegetables…"
click at [298, 203] on button "Verify" at bounding box center [419, 201] width 538 height 19
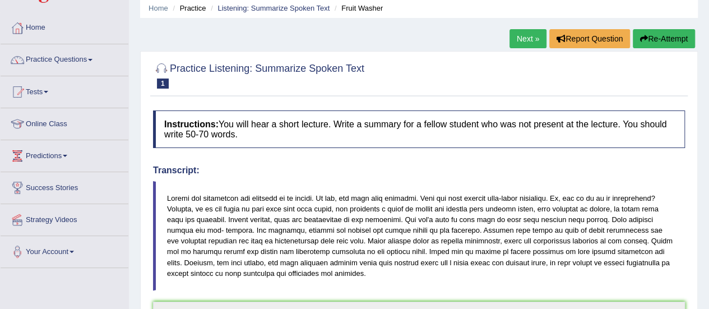
scroll to position [43, 0]
click at [80, 61] on link "Practice Questions" at bounding box center [65, 59] width 128 height 28
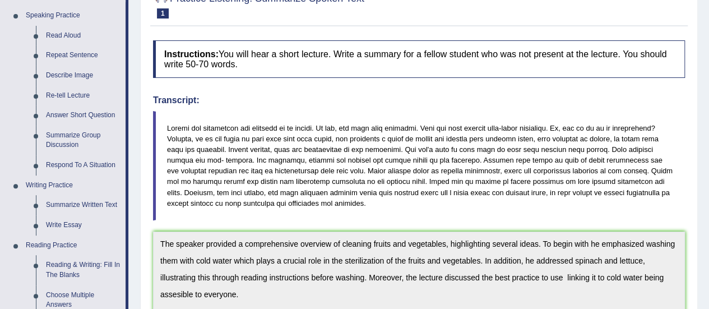
scroll to position [113, 0]
